Goal: Find contact information: Find contact information

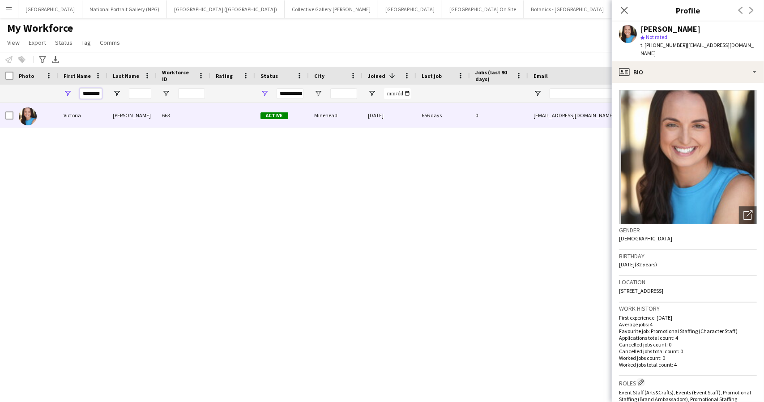
click at [88, 93] on input "********" at bounding box center [91, 93] width 22 height 11
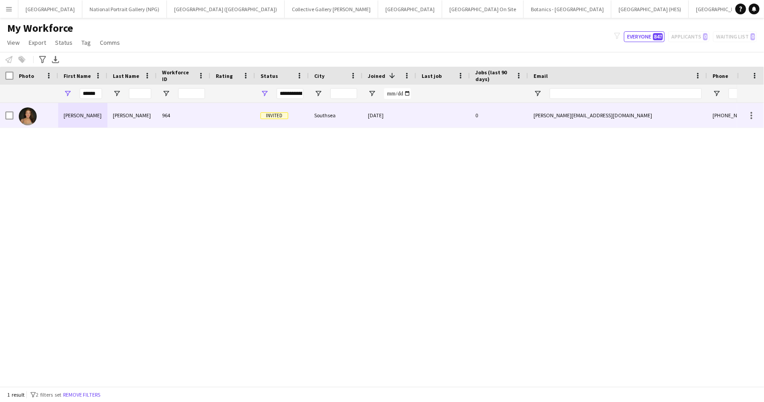
click at [99, 112] on div "[PERSON_NAME]" at bounding box center [82, 115] width 49 height 25
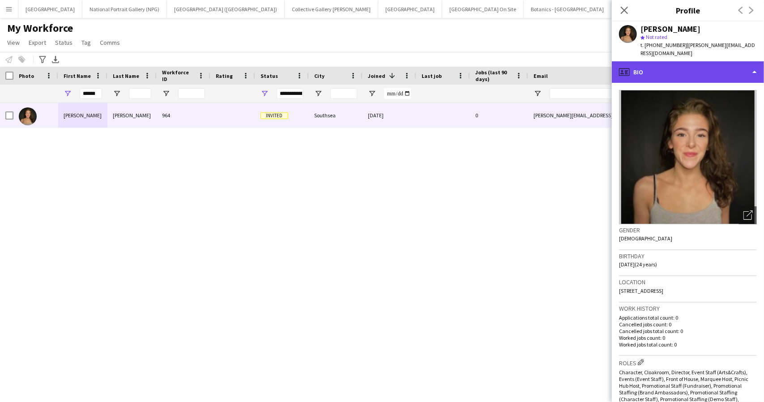
click at [729, 74] on div "profile Bio" at bounding box center [688, 71] width 152 height 21
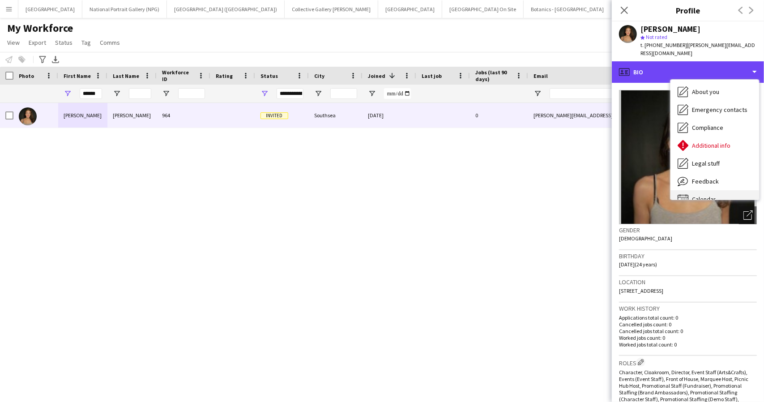
scroll to position [66, 0]
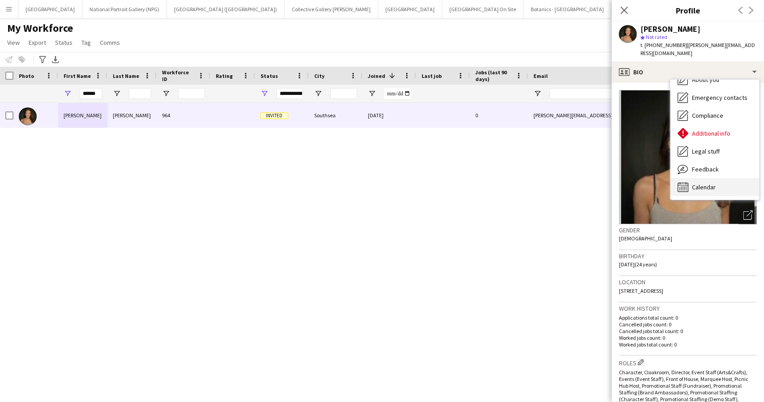
click at [706, 183] on span "Calendar" at bounding box center [704, 187] width 24 height 8
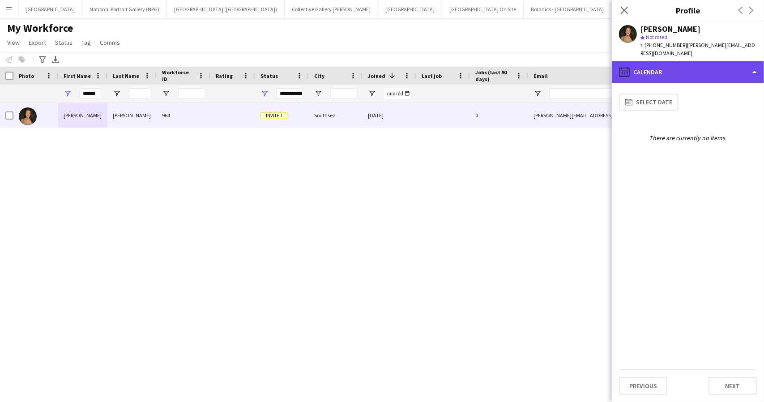
click at [727, 61] on div "calendar-full Calendar" at bounding box center [688, 71] width 152 height 21
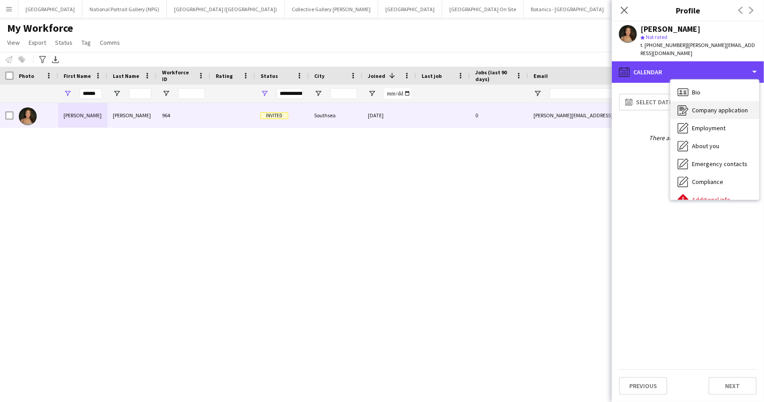
scroll to position [0, 0]
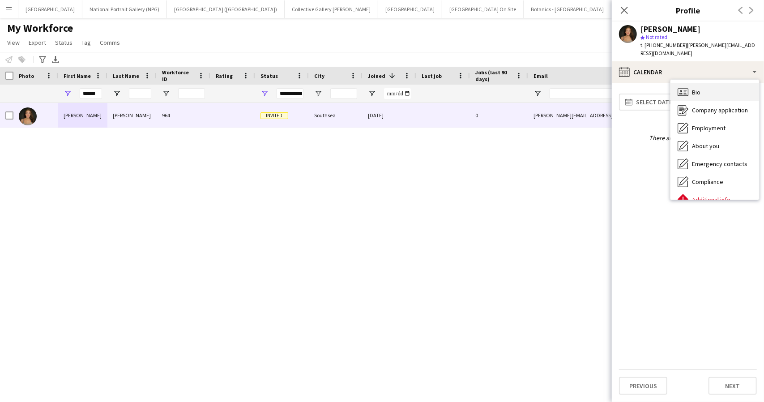
click at [710, 83] on div "Bio Bio" at bounding box center [715, 92] width 89 height 18
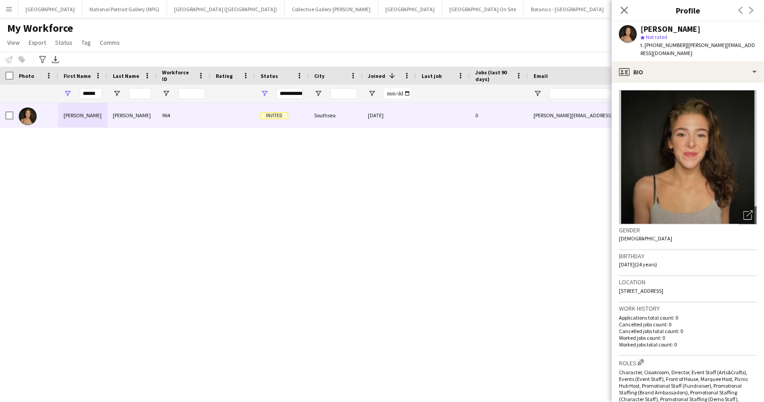
drag, startPoint x: 711, startPoint y: 281, endPoint x: 616, endPoint y: 291, distance: 95.4
click at [616, 291] on app-crew-profile-bio "Open photos pop-in Gender [DEMOGRAPHIC_DATA] Birthday [DEMOGRAPHIC_DATA] (24 ye…" at bounding box center [688, 242] width 152 height 319
copy span "[STREET_ADDRESS]"
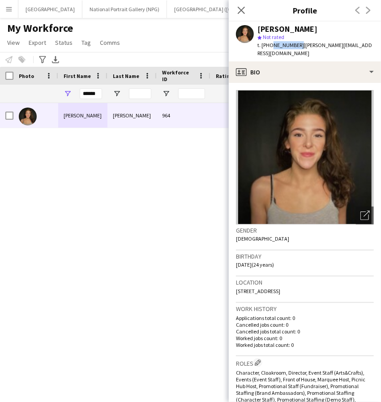
drag, startPoint x: 297, startPoint y: 44, endPoint x: 270, endPoint y: 45, distance: 26.4
click at [270, 45] on span "t. [PHONE_NUMBER]" at bounding box center [280, 45] width 47 height 7
copy span "7966526750"
click at [332, 24] on div "[PERSON_NAME] star Not rated t. [PHONE_NUMBER] | [PERSON_NAME][EMAIL_ADDRESS][D…" at bounding box center [305, 41] width 152 height 40
drag, startPoint x: 329, startPoint y: 280, endPoint x: 235, endPoint y: 285, distance: 94.2
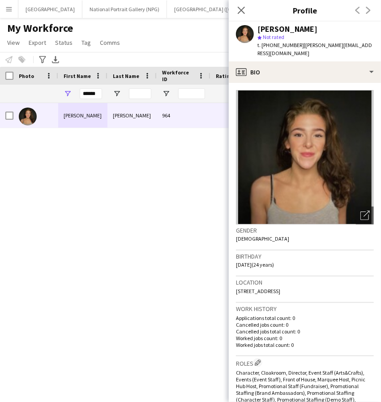
click at [235, 285] on app-crew-profile-bio "Open photos pop-in Gender [DEMOGRAPHIC_DATA] Birthday [DEMOGRAPHIC_DATA] (24 ye…" at bounding box center [305, 242] width 152 height 319
copy span "[STREET_ADDRESS]"
click at [325, 17] on div "Close pop-in Profile Previous Next" at bounding box center [305, 10] width 152 height 21
drag, startPoint x: 353, startPoint y: 46, endPoint x: 300, endPoint y: 48, distance: 52.4
click at [300, 48] on div "[PERSON_NAME] star Not rated t. [PHONE_NUMBER] | [PERSON_NAME][EMAIL_ADDRESS][D…" at bounding box center [305, 41] width 152 height 40
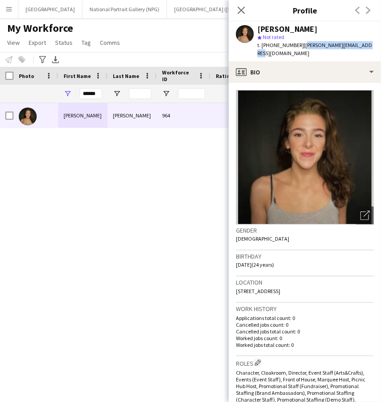
copy span "[PERSON_NAME][EMAIL_ADDRESS][DOMAIN_NAME]"
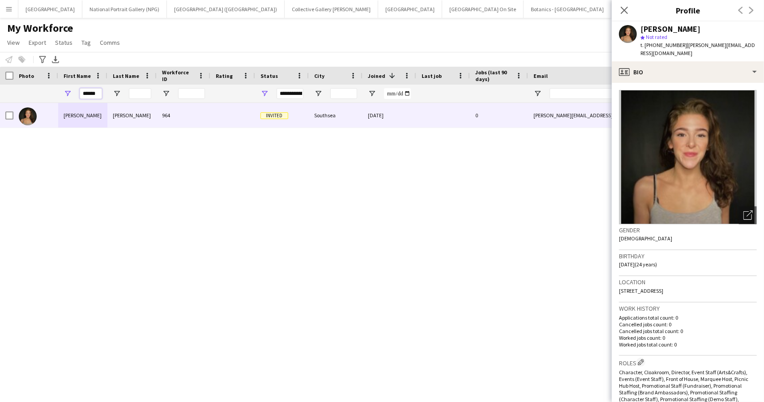
click at [87, 92] on input "******" at bounding box center [91, 93] width 22 height 11
type input "******"
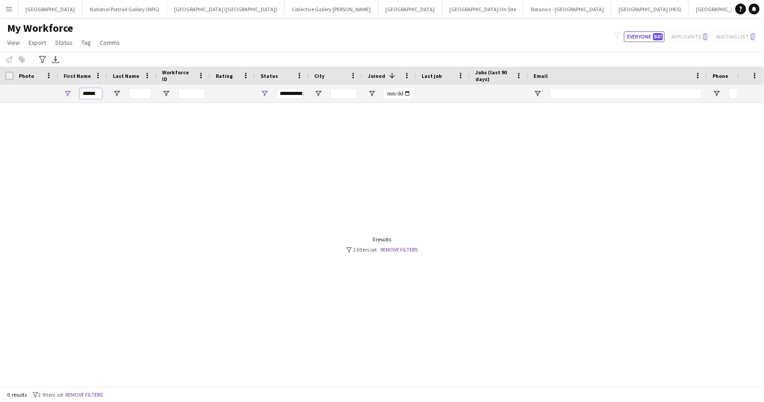
click at [87, 92] on input "******" at bounding box center [91, 93] width 22 height 11
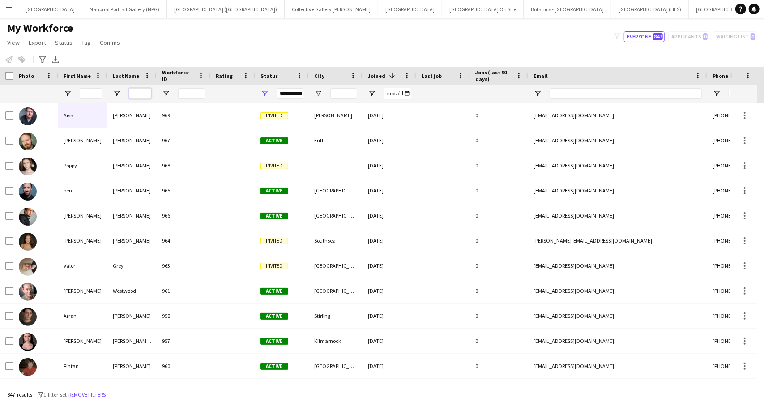
click at [134, 91] on input "Last Name Filter Input" at bounding box center [140, 93] width 22 height 11
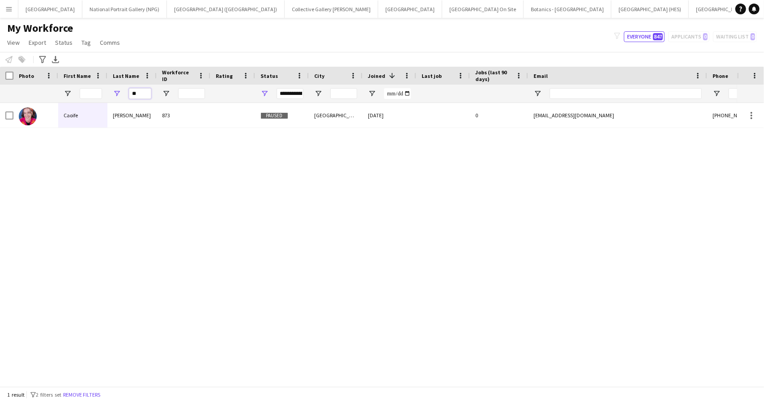
type input "*"
